Goal: Information Seeking & Learning: Learn about a topic

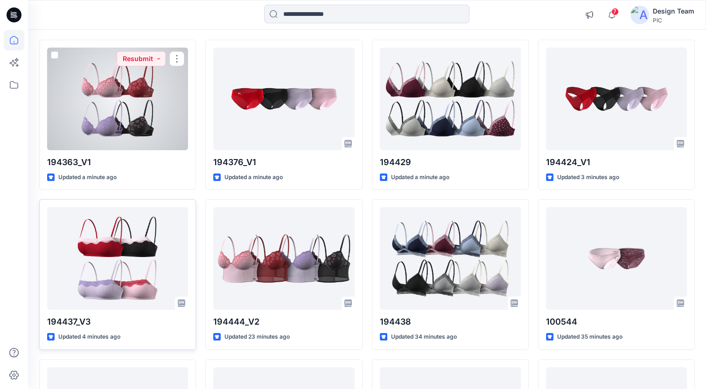
scroll to position [93, 0]
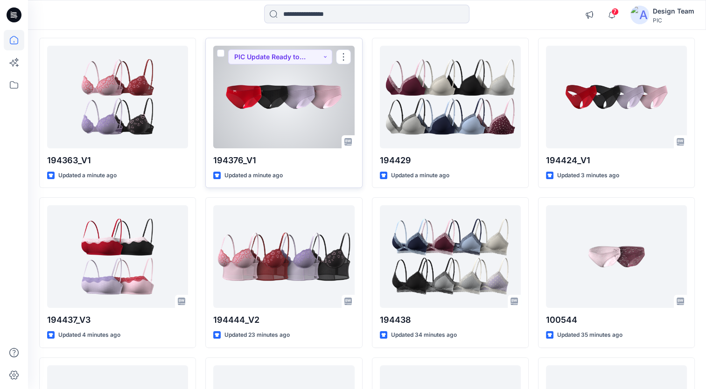
click at [261, 128] on div at bounding box center [283, 97] width 141 height 103
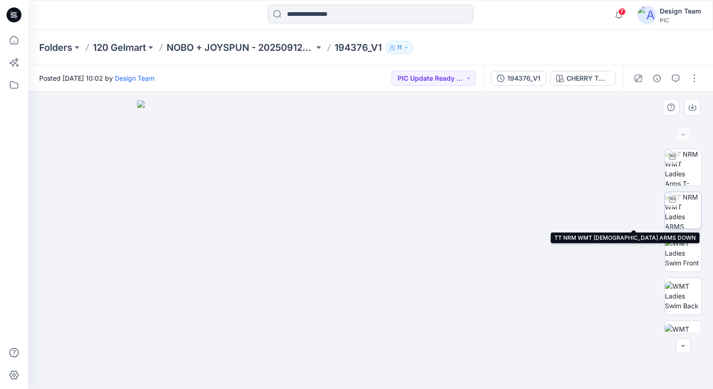
click at [681, 205] on img at bounding box center [683, 210] width 36 height 36
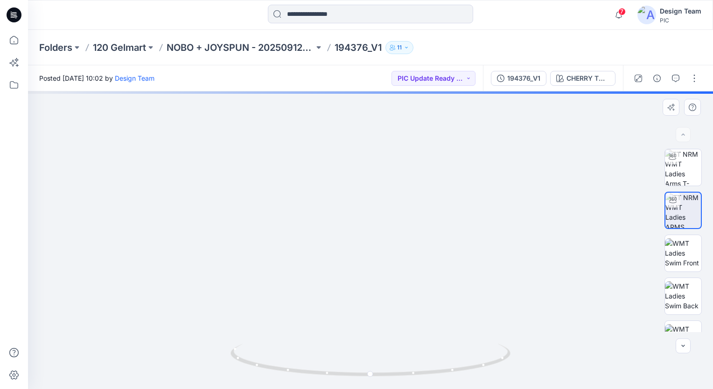
drag, startPoint x: 361, startPoint y: 326, endPoint x: 345, endPoint y: 251, distance: 76.8
click at [345, 251] on img at bounding box center [371, 119] width 648 height 540
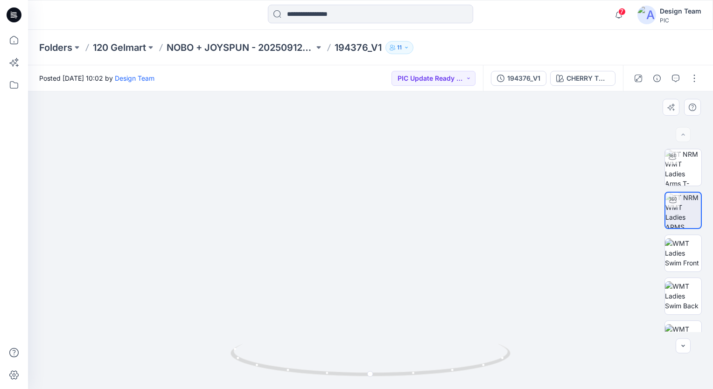
drag, startPoint x: 358, startPoint y: 240, endPoint x: 349, endPoint y: 259, distance: 20.7
click at [349, 259] on img at bounding box center [368, 62] width 810 height 655
click at [402, 46] on p "11" at bounding box center [399, 47] width 5 height 10
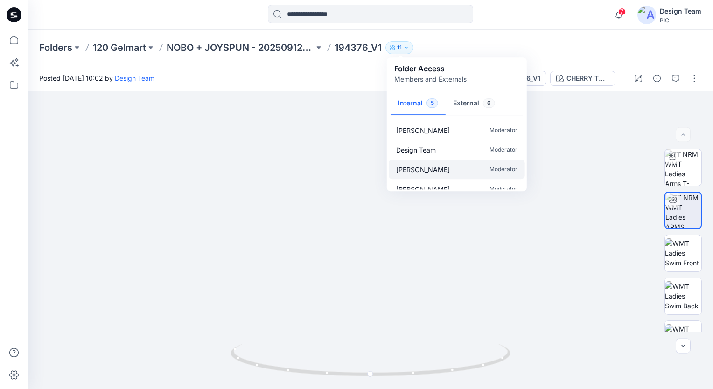
scroll to position [28, 0]
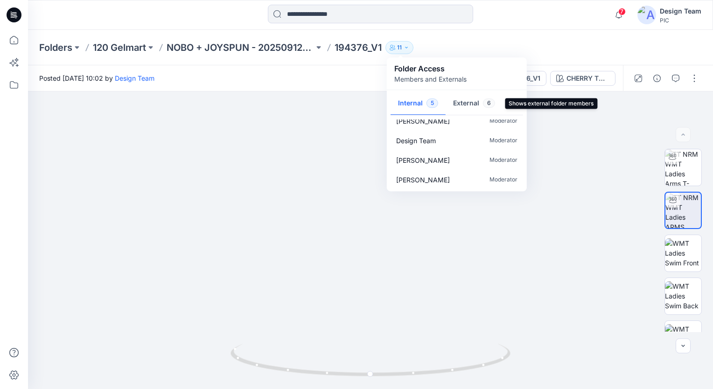
click at [485, 102] on span "6" at bounding box center [489, 102] width 12 height 9
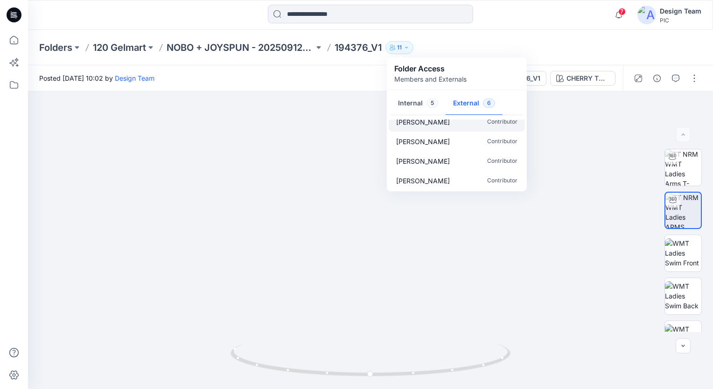
scroll to position [47, 0]
click at [413, 103] on button "Internal 5" at bounding box center [418, 104] width 55 height 24
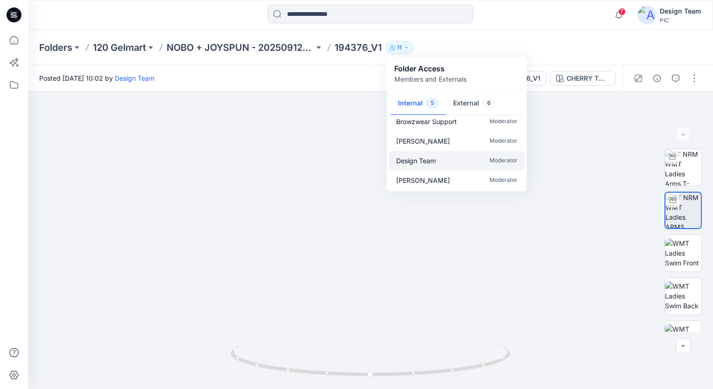
scroll to position [0, 0]
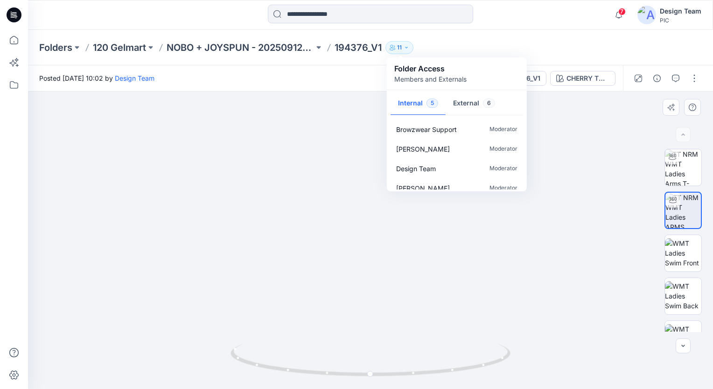
click at [340, 120] on img at bounding box center [354, 33] width 910 height 711
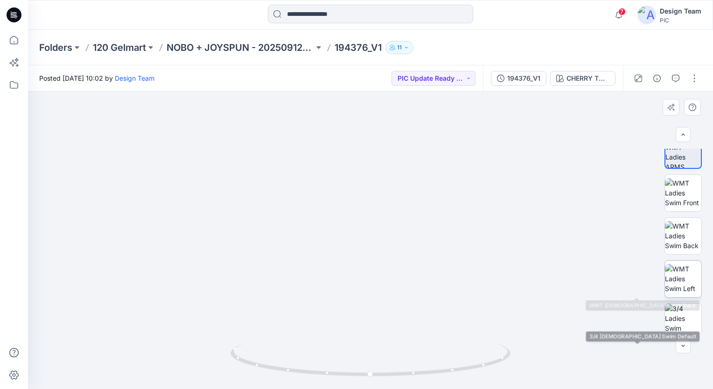
scroll to position [18, 0]
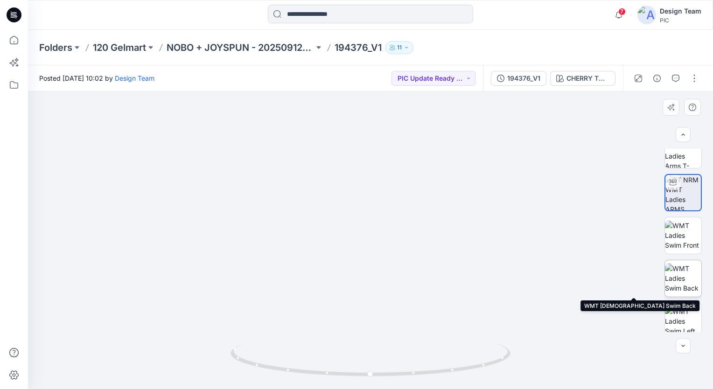
click at [683, 290] on img at bounding box center [683, 278] width 36 height 29
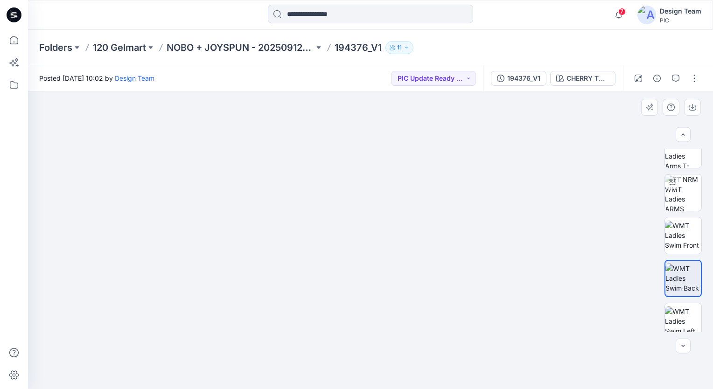
drag, startPoint x: 435, startPoint y: 258, endPoint x: 427, endPoint y: 199, distance: 59.8
click at [428, 204] on img at bounding box center [370, 191] width 399 height 398
drag, startPoint x: 411, startPoint y: 216, endPoint x: 353, endPoint y: 195, distance: 61.1
click at [353, 195] on img at bounding box center [370, 85] width 607 height 607
click at [678, 199] on img at bounding box center [683, 193] width 36 height 36
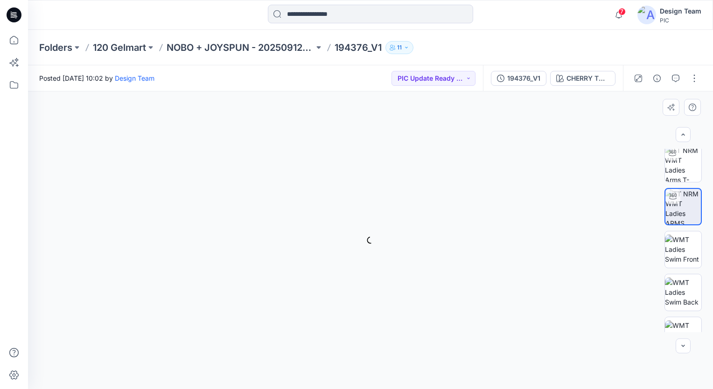
scroll to position [0, 0]
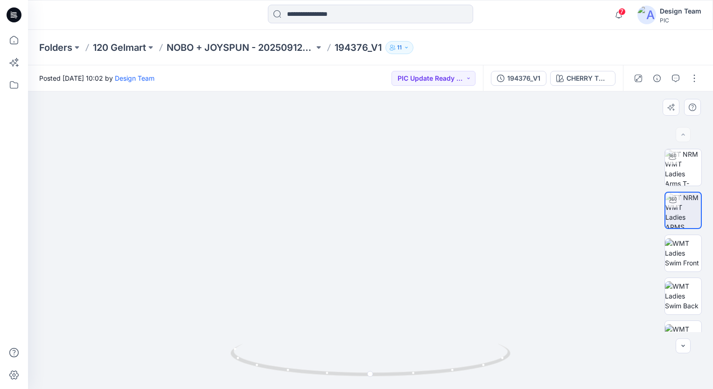
drag, startPoint x: 401, startPoint y: 269, endPoint x: 376, endPoint y: 176, distance: 96.7
click at [376, 176] on img at bounding box center [345, 44] width 898 height 692
drag, startPoint x: 421, startPoint y: 378, endPoint x: 360, endPoint y: 347, distance: 67.6
click at [360, 347] on icon at bounding box center [372, 361] width 282 height 35
drag, startPoint x: 332, startPoint y: 377, endPoint x: 116, endPoint y: 365, distance: 216.9
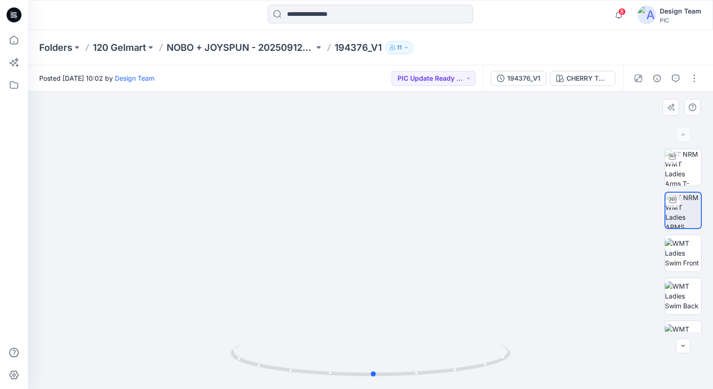
click at [116, 365] on div at bounding box center [370, 240] width 685 height 298
drag, startPoint x: 401, startPoint y: 379, endPoint x: 416, endPoint y: 358, distance: 25.0
click at [416, 358] on icon at bounding box center [372, 361] width 282 height 35
drag, startPoint x: 409, startPoint y: 378, endPoint x: 407, endPoint y: 372, distance: 6.3
click at [407, 372] on icon at bounding box center [372, 361] width 282 height 35
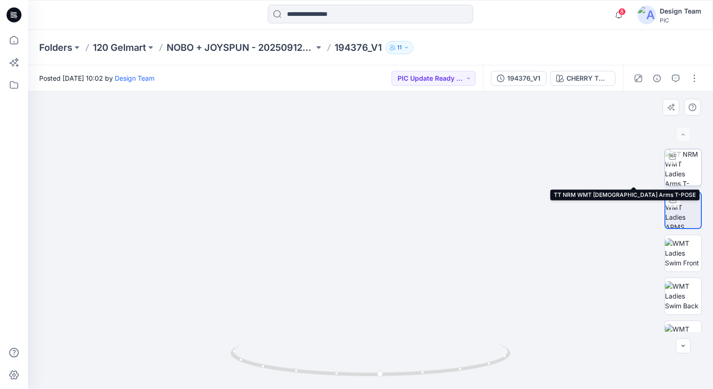
click at [677, 173] on img at bounding box center [683, 167] width 36 height 36
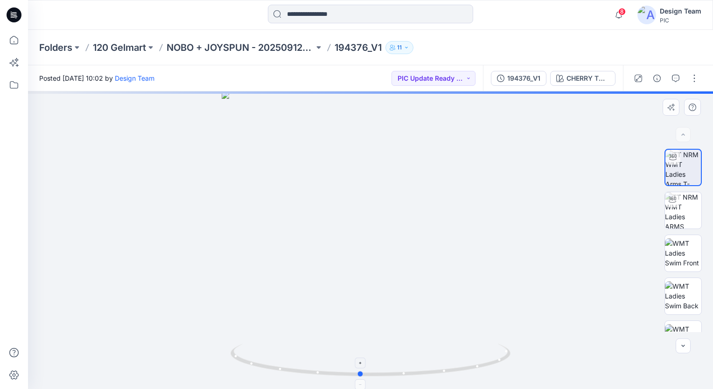
drag, startPoint x: 379, startPoint y: 374, endPoint x: 386, endPoint y: 373, distance: 7.5
click at [386, 373] on icon at bounding box center [372, 361] width 282 height 35
drag, startPoint x: 386, startPoint y: 302, endPoint x: 401, endPoint y: 226, distance: 77.4
click at [400, 227] on img at bounding box center [371, 124] width 648 height 530
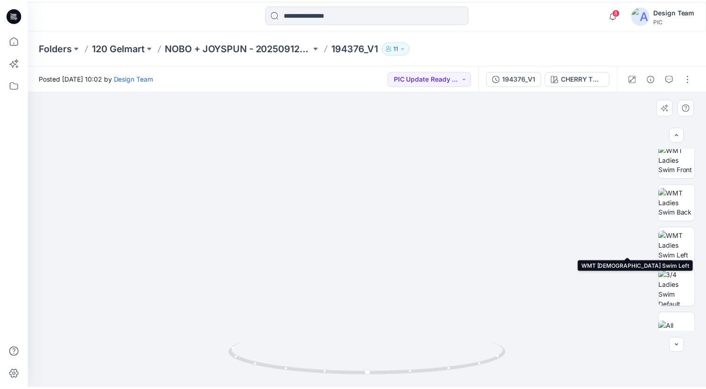
scroll to position [111, 0]
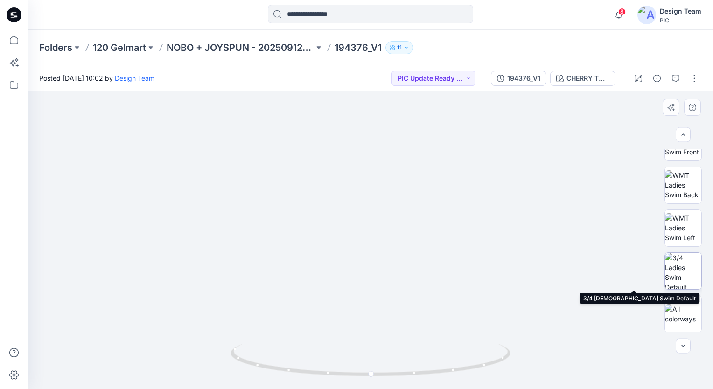
click at [680, 275] on img at bounding box center [683, 271] width 36 height 36
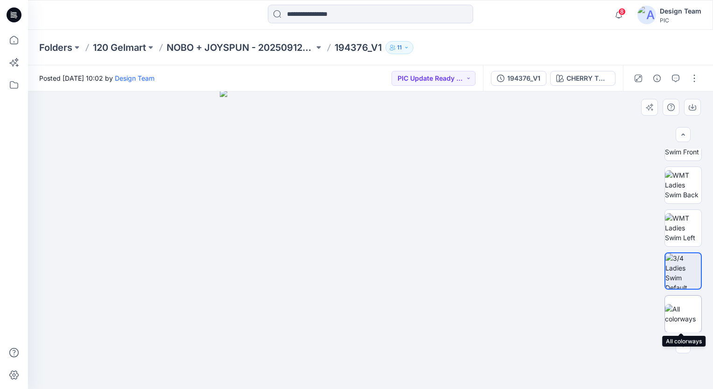
click at [683, 308] on img at bounding box center [683, 314] width 36 height 20
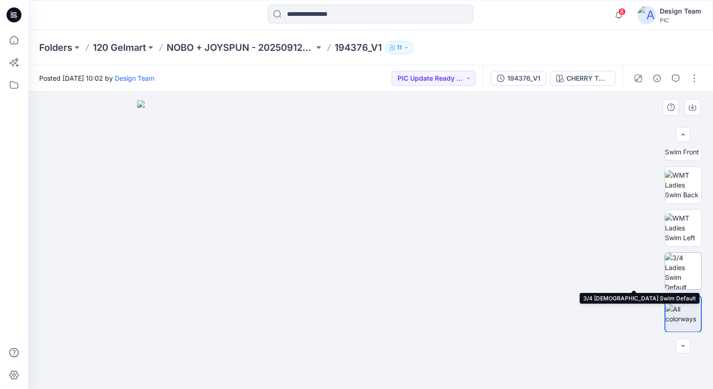
click at [683, 272] on img at bounding box center [683, 271] width 36 height 36
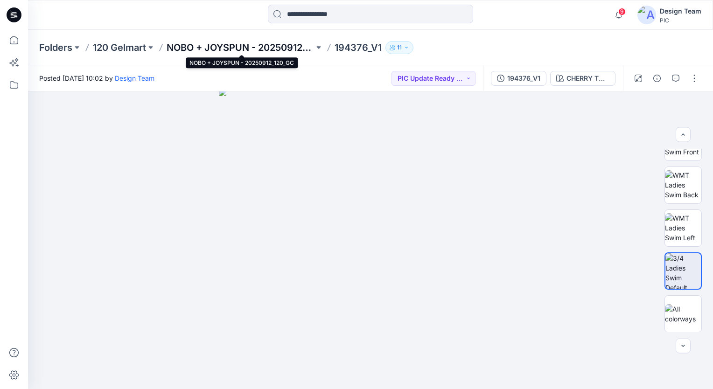
click at [248, 47] on p "NOBO + JOYSPUN - 20250912_120_GC" at bounding box center [241, 47] width 148 height 13
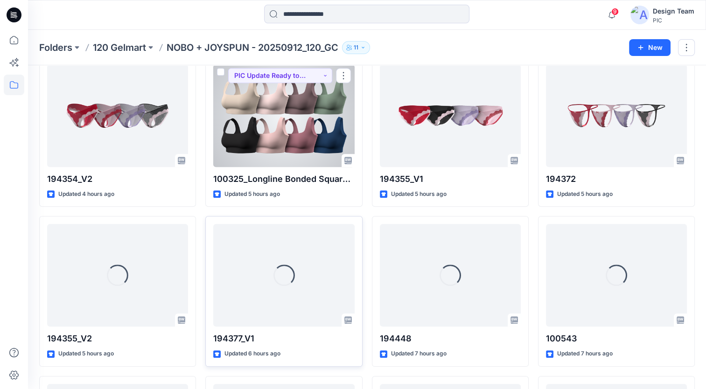
scroll to position [849, 0]
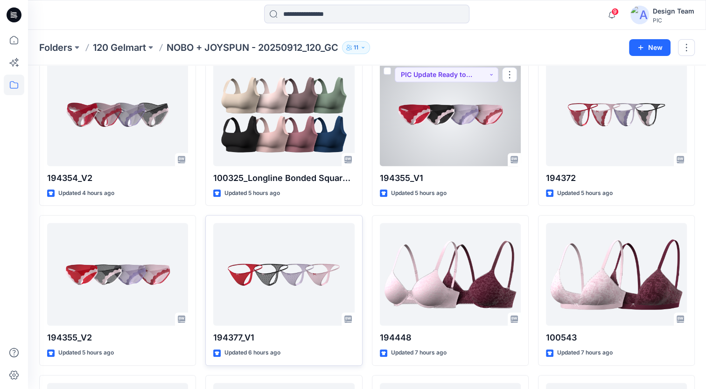
click at [429, 121] on div at bounding box center [450, 114] width 141 height 103
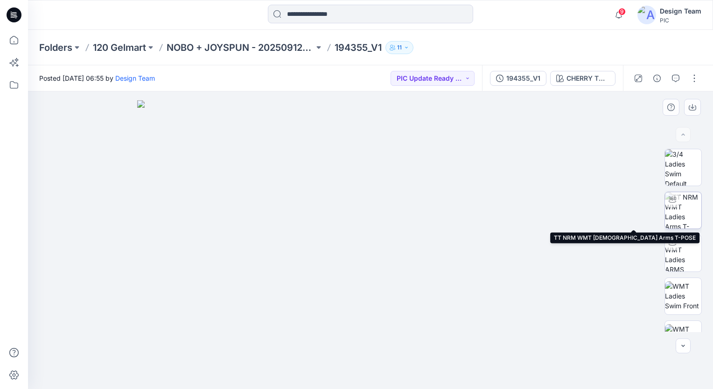
click at [680, 218] on img at bounding box center [683, 210] width 36 height 36
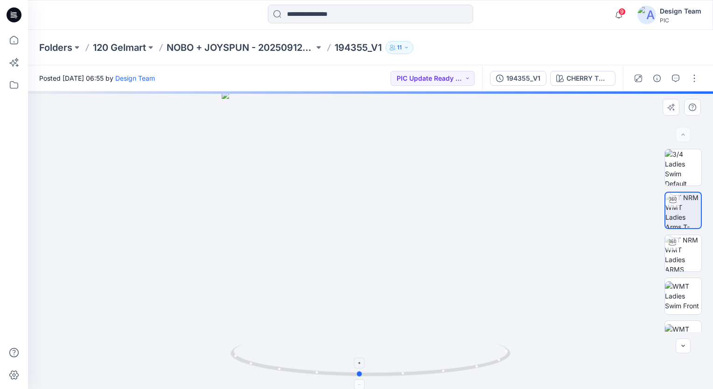
drag, startPoint x: 401, startPoint y: 375, endPoint x: 408, endPoint y: 370, distance: 9.3
click at [408, 370] on icon at bounding box center [372, 361] width 282 height 35
drag, startPoint x: 381, startPoint y: 300, endPoint x: 377, endPoint y: 224, distance: 75.7
click at [377, 225] on img at bounding box center [371, 141] width 548 height 497
click at [275, 49] on p "NOBO + JOYSPUN - 20250912_120_GC" at bounding box center [241, 47] width 148 height 13
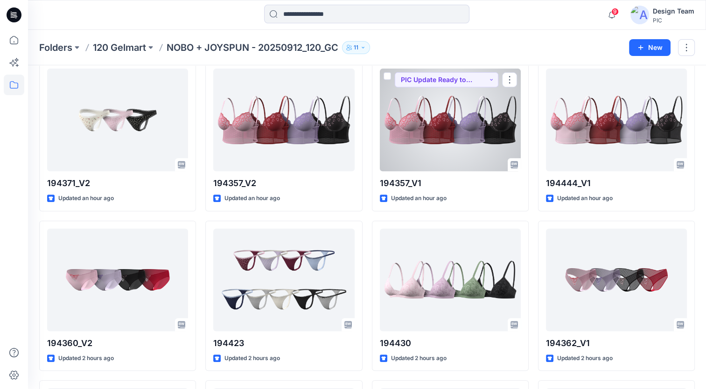
scroll to position [420, 0]
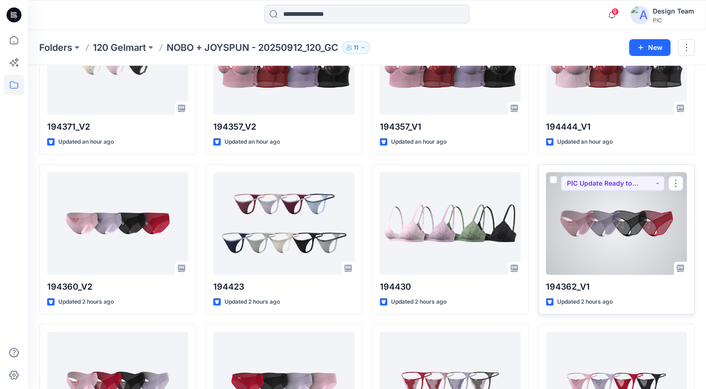
click at [594, 244] on div at bounding box center [616, 223] width 141 height 103
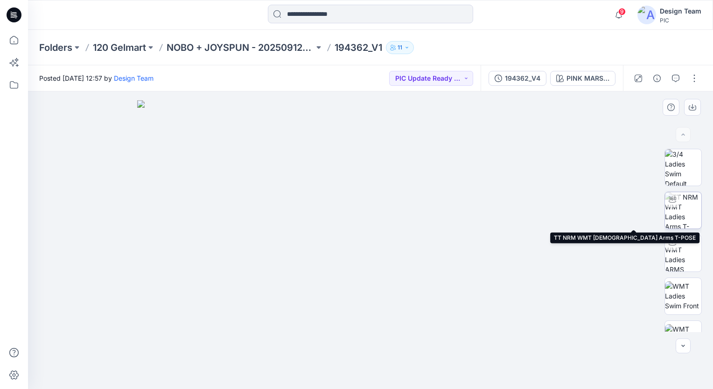
click at [679, 214] on img at bounding box center [683, 210] width 36 height 36
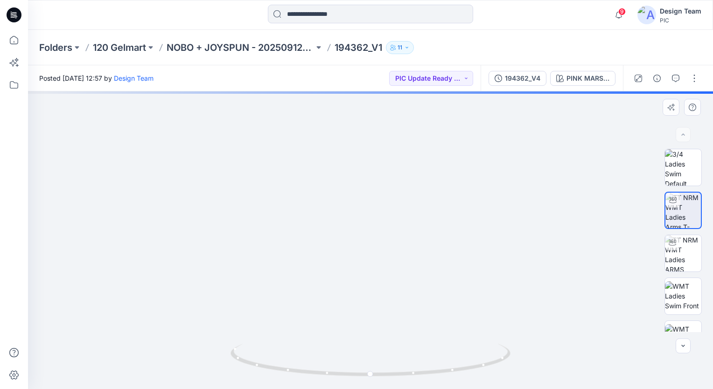
drag, startPoint x: 387, startPoint y: 280, endPoint x: 361, endPoint y: 236, distance: 50.9
click at [361, 236] on img at bounding box center [364, 118] width 698 height 542
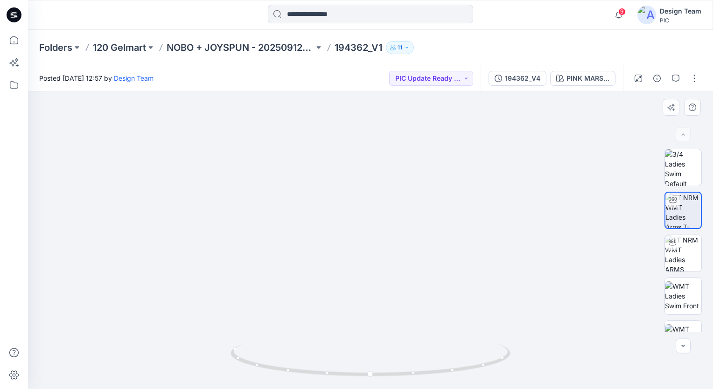
drag, startPoint x: 372, startPoint y: 271, endPoint x: 466, endPoint y: 267, distance: 93.9
click at [466, 267] on img at bounding box center [321, 56] width 898 height 667
drag, startPoint x: 387, startPoint y: 377, endPoint x: 382, endPoint y: 368, distance: 10.7
click at [382, 368] on icon at bounding box center [372, 361] width 282 height 35
click at [675, 80] on icon "button" at bounding box center [675, 78] width 7 height 7
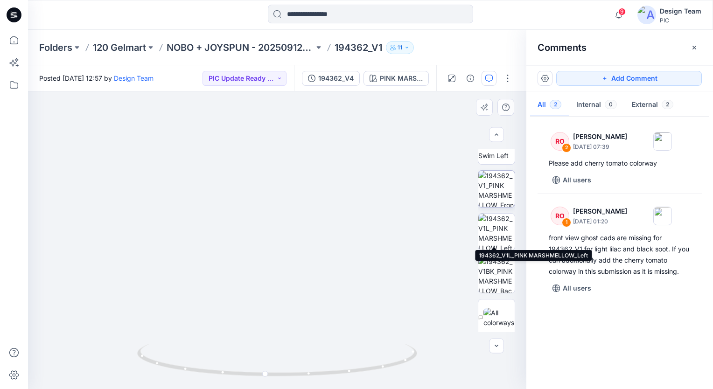
scroll to position [240, 0]
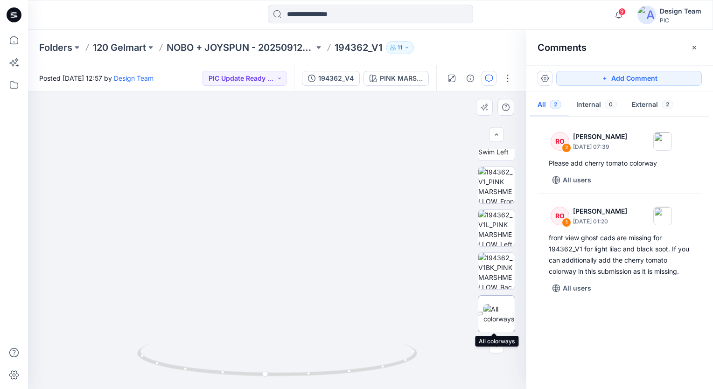
click at [491, 315] on img at bounding box center [499, 314] width 31 height 20
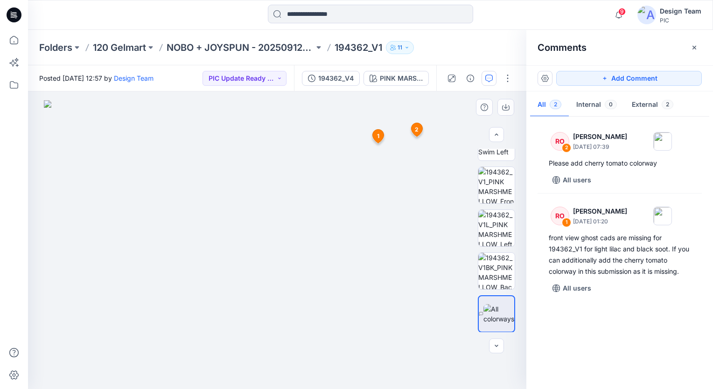
click at [401, 251] on img at bounding box center [277, 244] width 467 height 289
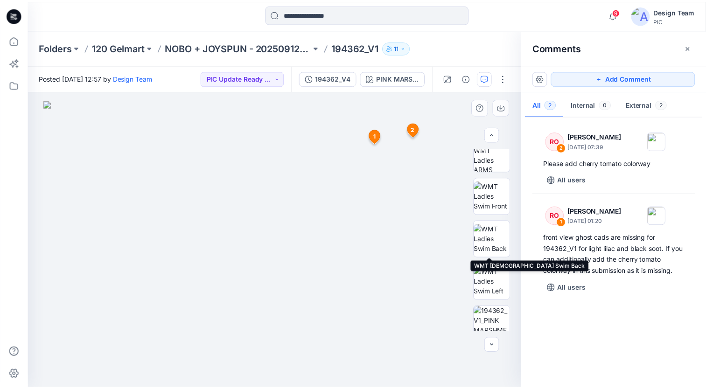
scroll to position [0, 0]
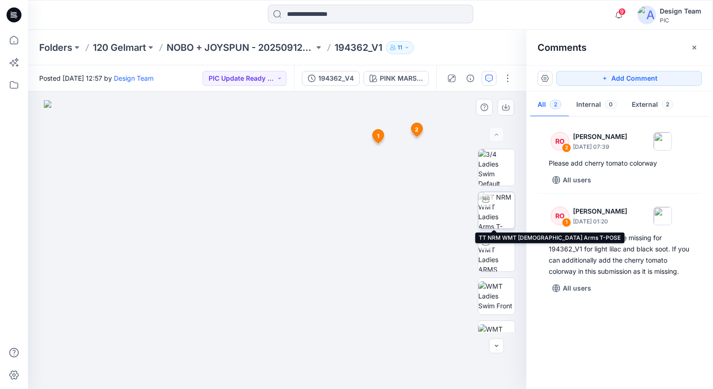
click at [495, 218] on img at bounding box center [496, 210] width 36 height 36
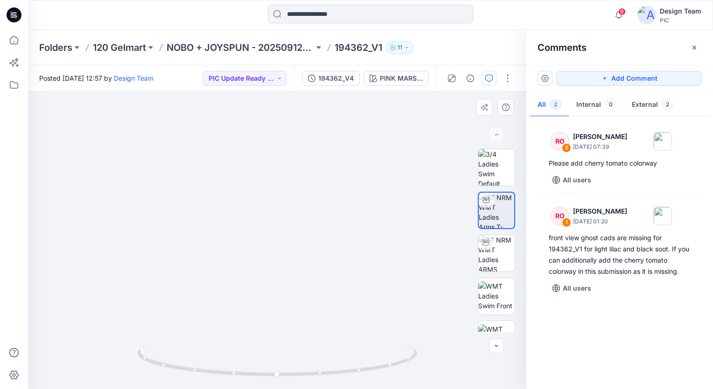
drag, startPoint x: 338, startPoint y: 266, endPoint x: 350, endPoint y: 146, distance: 121.0
click at [350, 146] on img at bounding box center [289, 55] width 798 height 669
click at [255, 53] on p "NOBO + JOYSPUN - 20250912_120_GC" at bounding box center [241, 47] width 148 height 13
